Goal: Check status: Check status

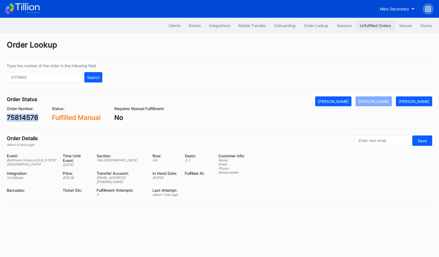
click at [365, 26] on div "Unfulfilled Orders" at bounding box center [375, 25] width 31 height 5
